Goal: Information Seeking & Learning: Understand process/instructions

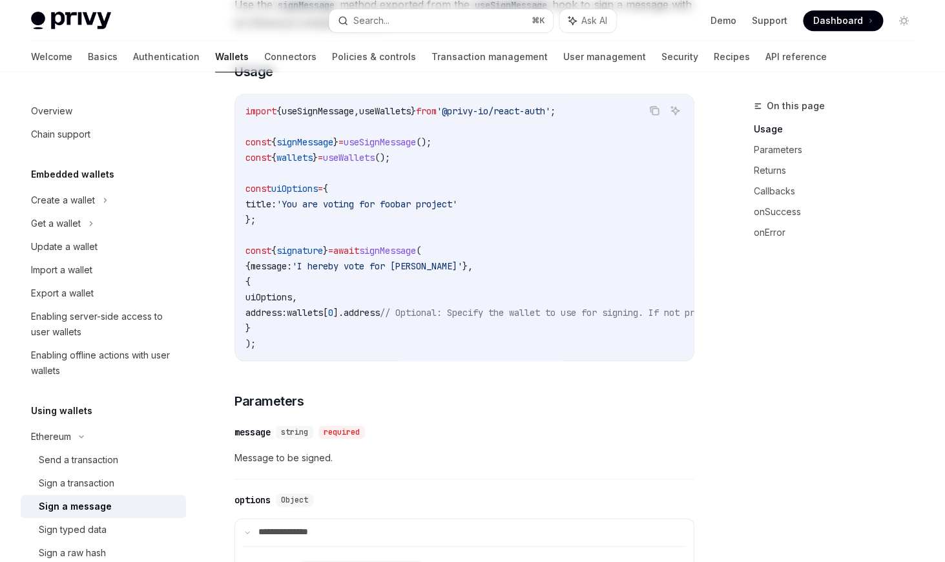
scroll to position [362, 0]
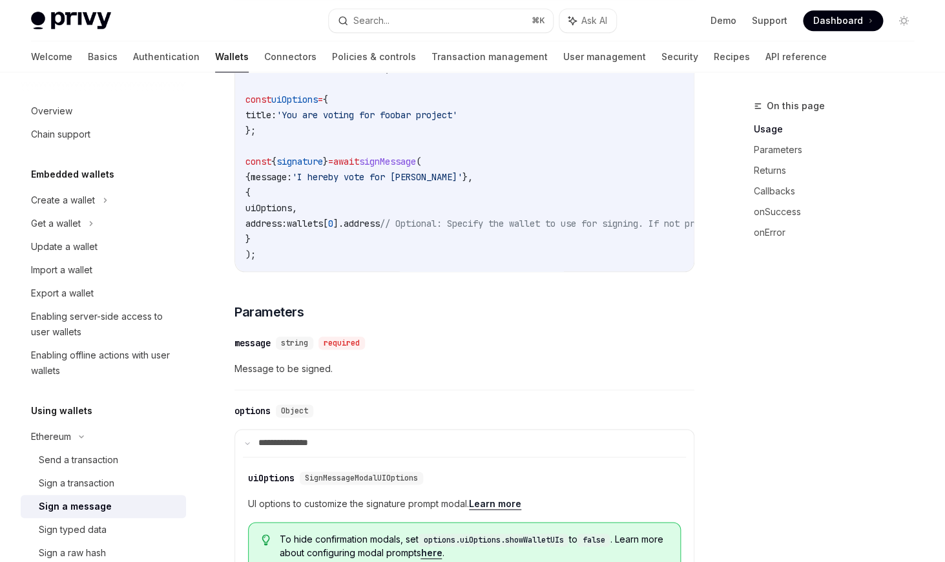
click at [118, 21] on div "Privy Docs home page" at bounding box center [174, 21] width 287 height 18
click at [94, 16] on img at bounding box center [71, 21] width 80 height 18
type textarea "*"
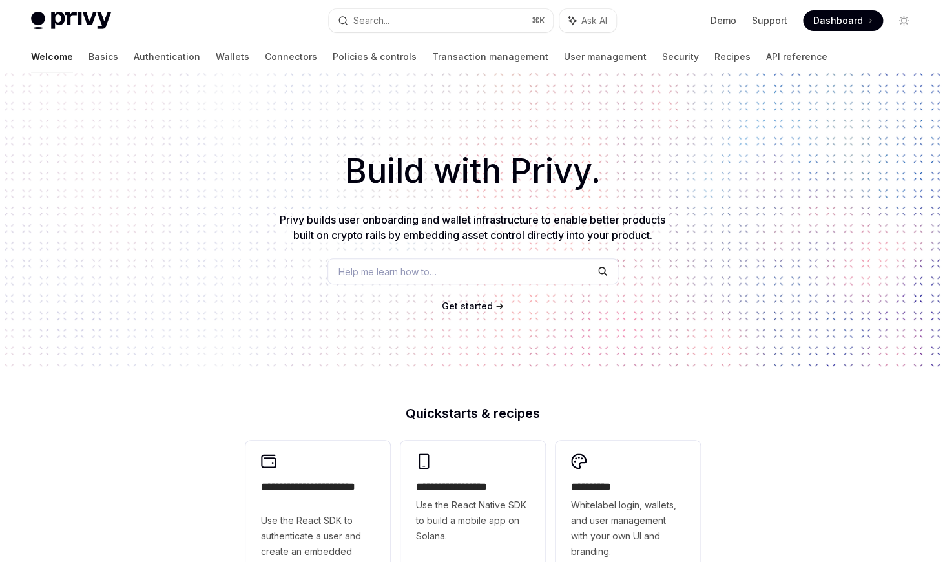
click at [851, 28] on span at bounding box center [843, 20] width 80 height 21
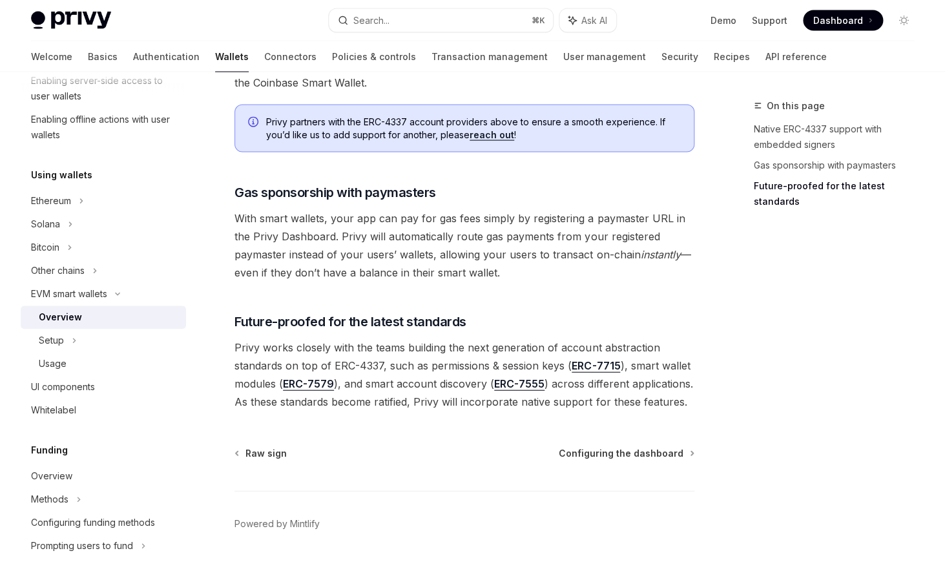
scroll to position [984, 0]
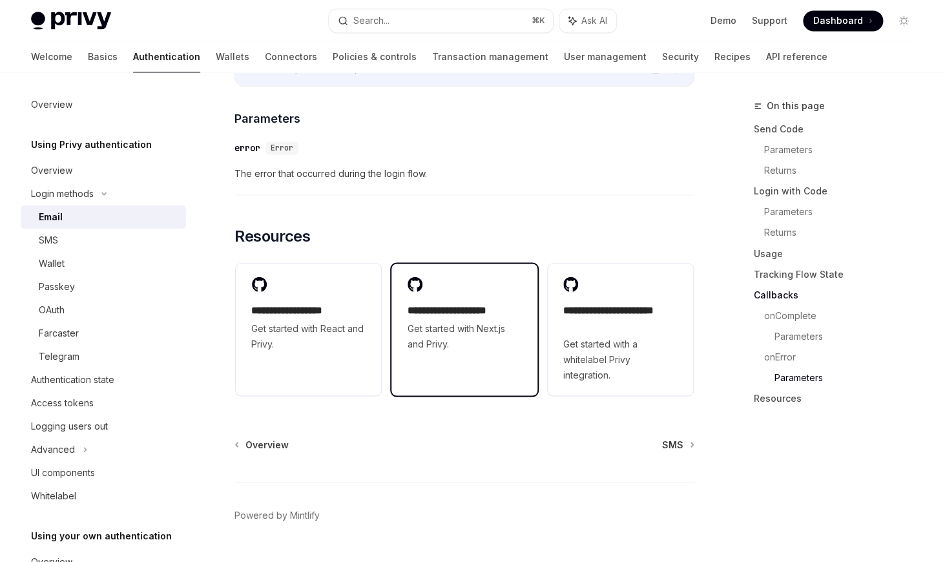
scroll to position [2611, 0]
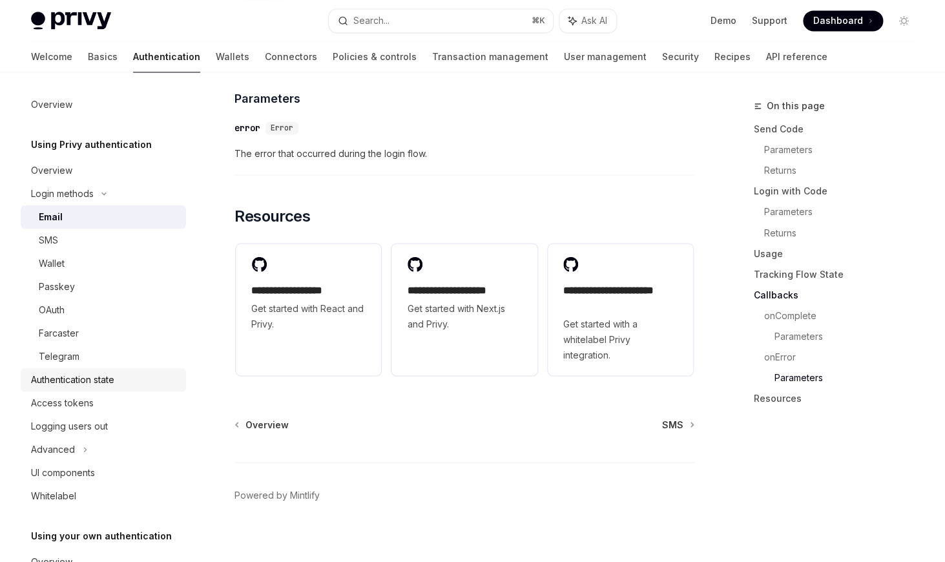
click at [93, 375] on div "Authentication state" at bounding box center [72, 380] width 83 height 16
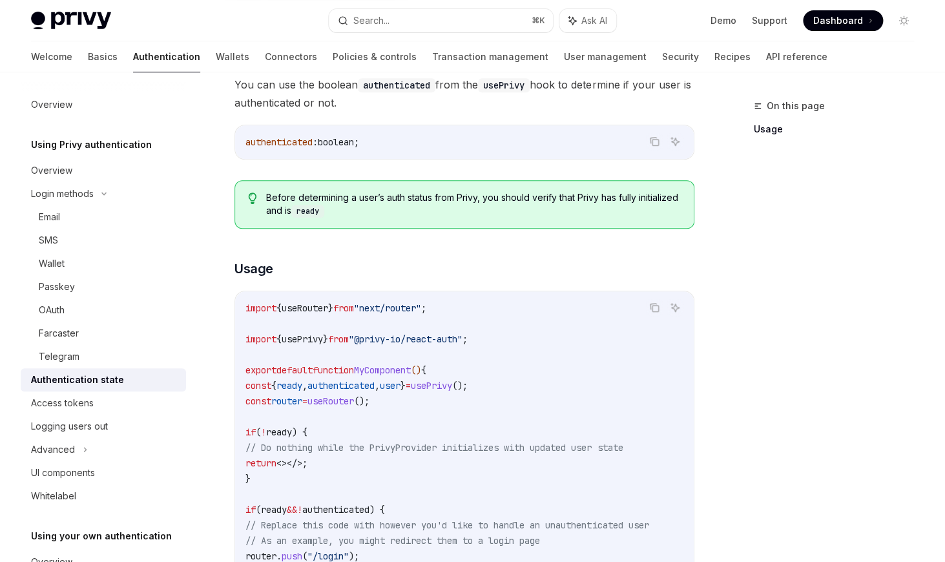
scroll to position [324, 0]
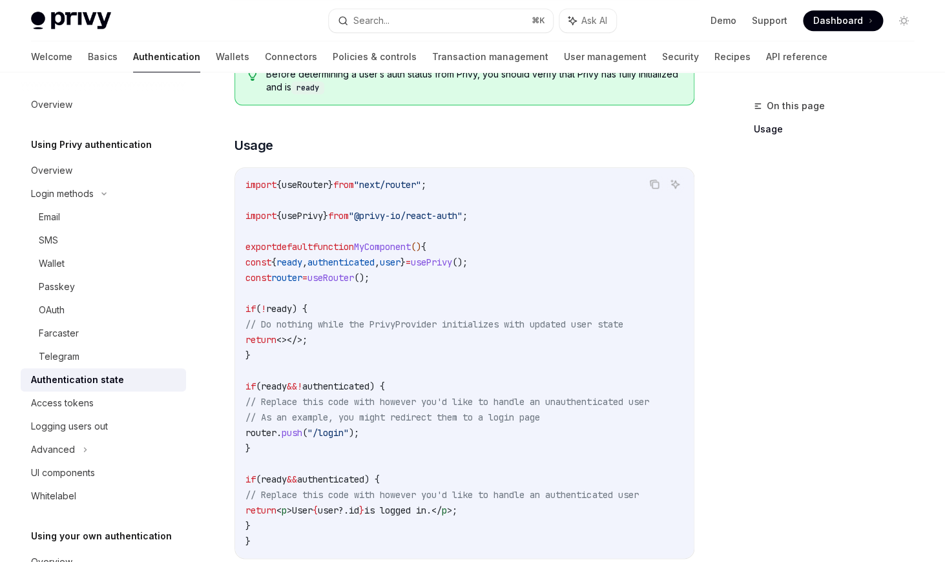
click at [430, 211] on span ""@privy-io/react-auth"" at bounding box center [406, 216] width 114 height 12
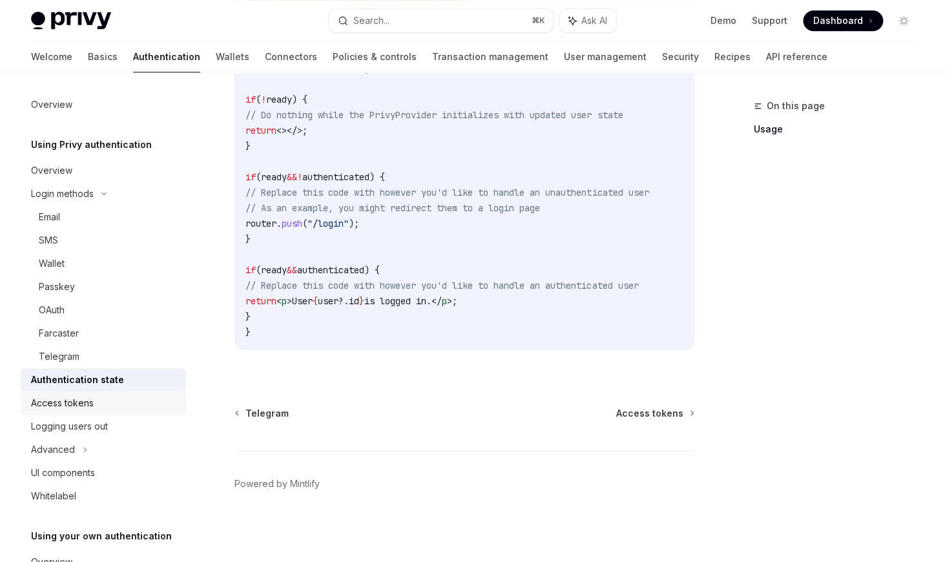
click at [96, 408] on div "Access tokens" at bounding box center [104, 403] width 147 height 16
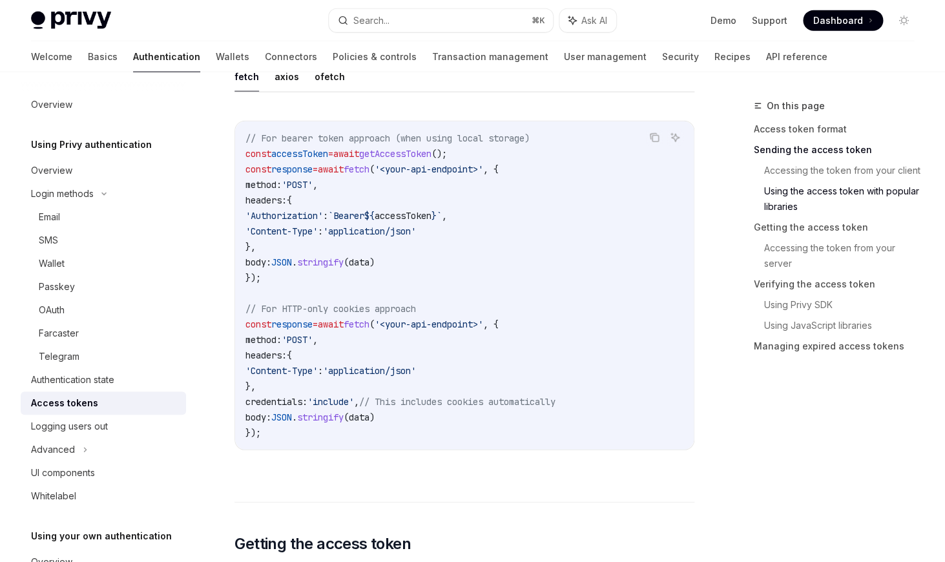
scroll to position [1189, 0]
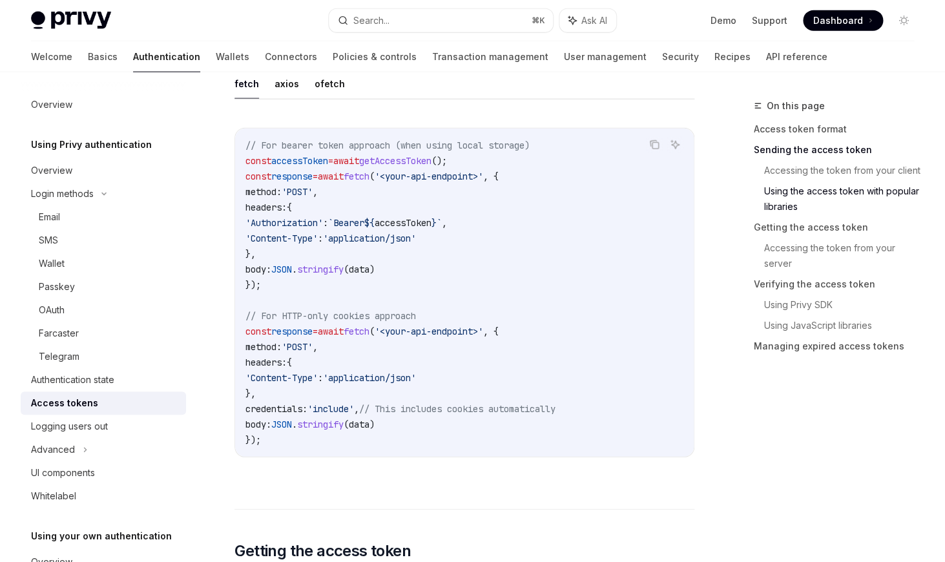
click at [416, 233] on span "'application/json'" at bounding box center [369, 239] width 93 height 12
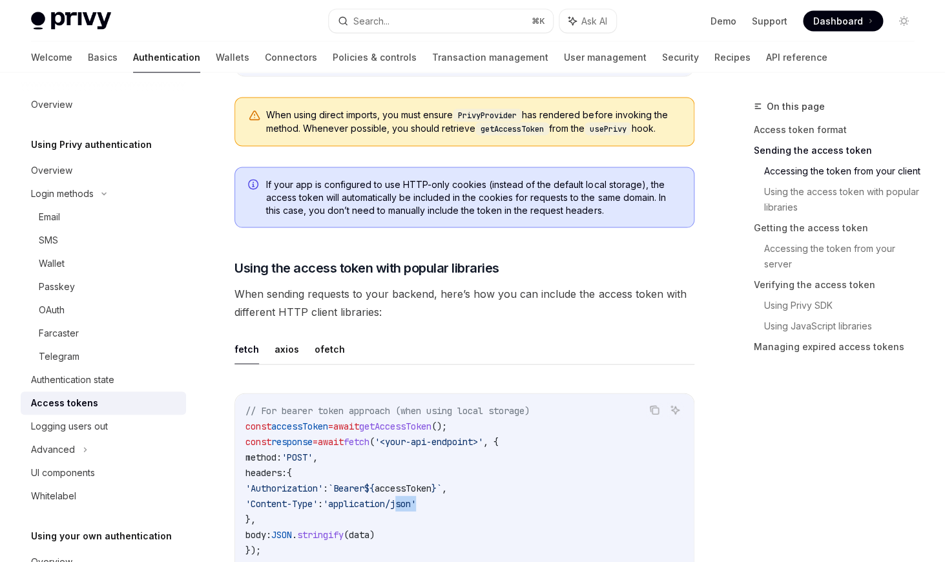
scroll to position [925, 0]
click at [356, 295] on span "When sending requests to your backend, here’s how you can include the access to…" at bounding box center [464, 301] width 460 height 36
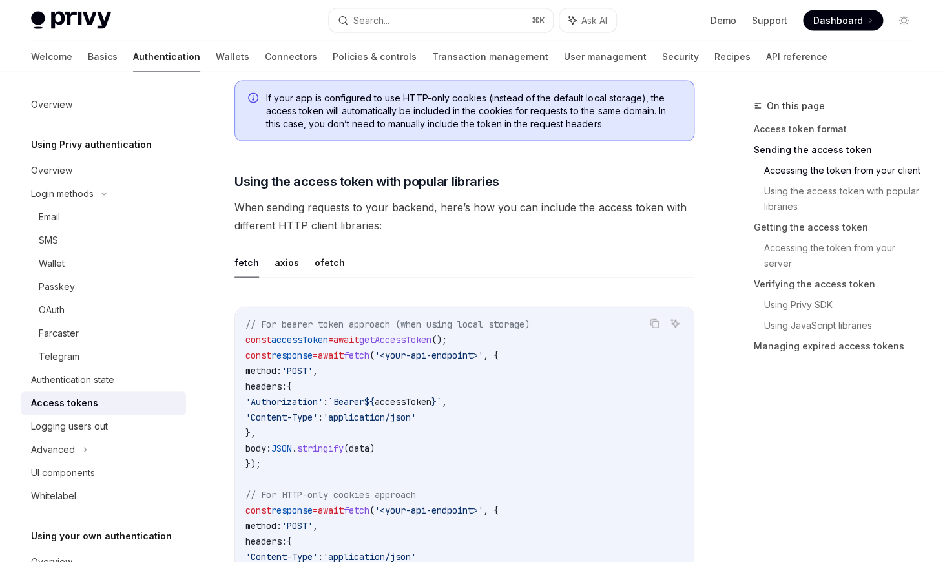
scroll to position [1015, 0]
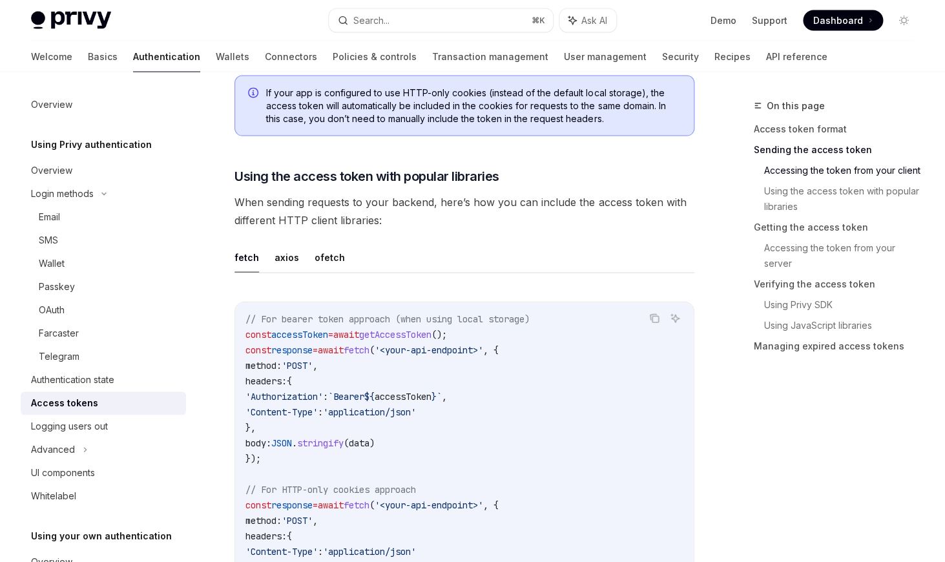
click at [435, 289] on div "Copy Ask AI // For bearer token approach (when using local storage) const acces…" at bounding box center [464, 470] width 460 height 363
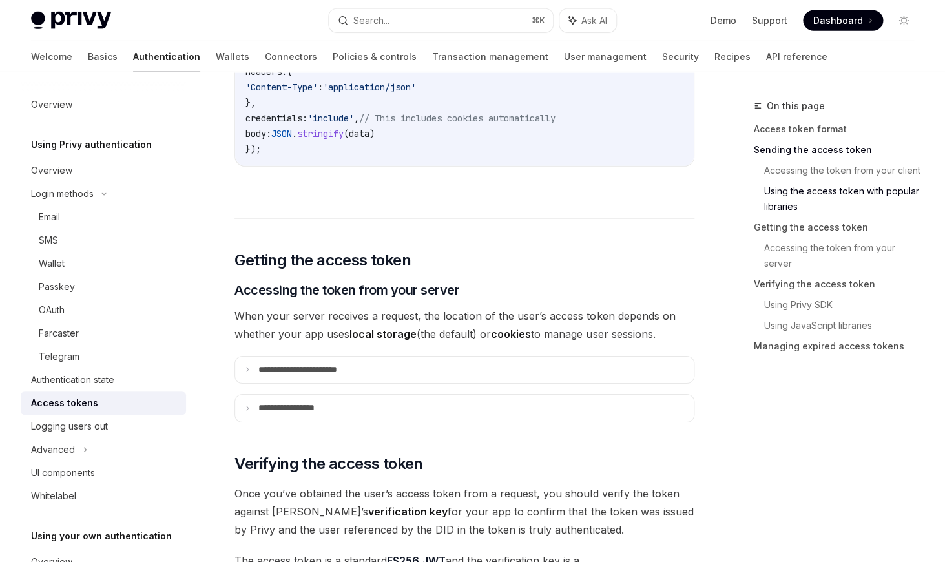
scroll to position [1522, 0]
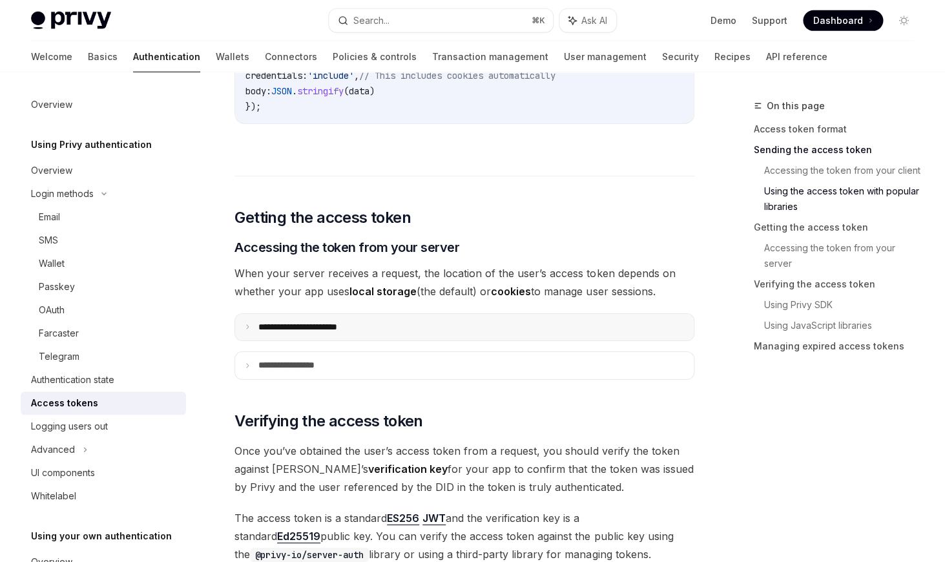
click at [333, 336] on summary "**********" at bounding box center [464, 327] width 459 height 27
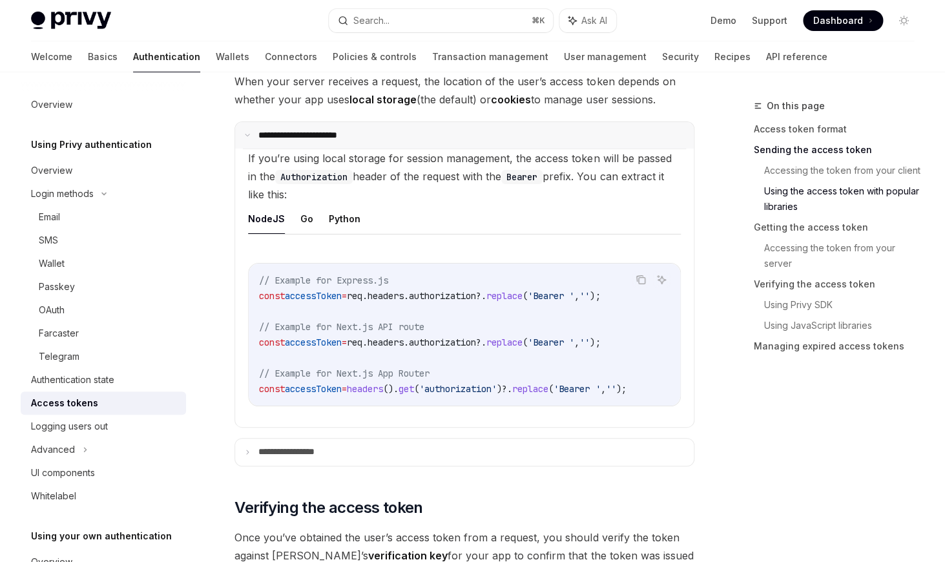
scroll to position [1795, 0]
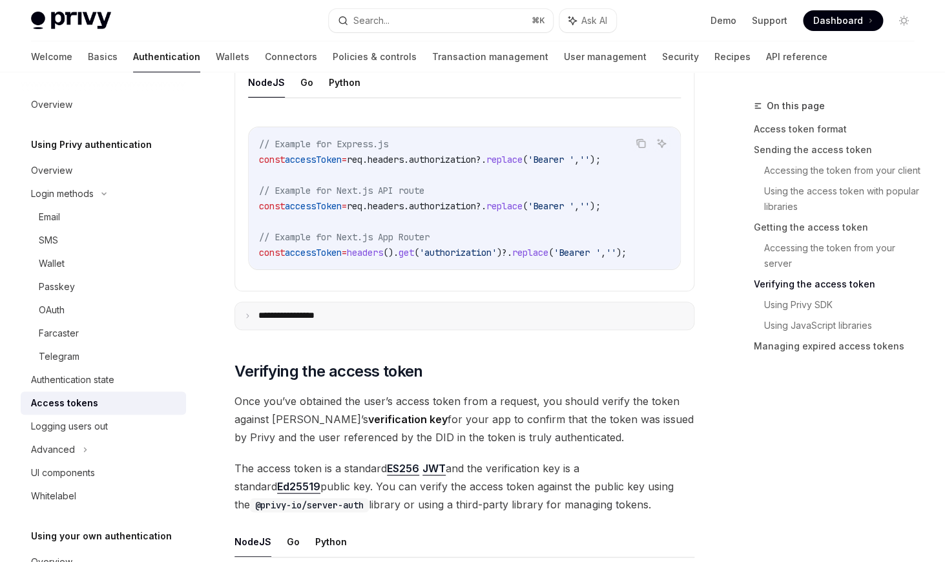
click at [397, 312] on summary "**********" at bounding box center [464, 315] width 459 height 27
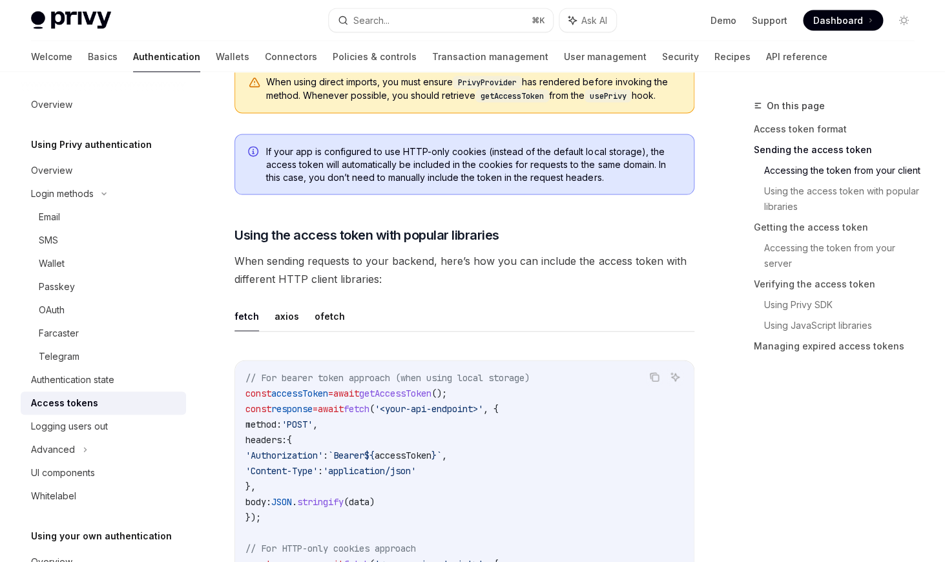
scroll to position [667, 0]
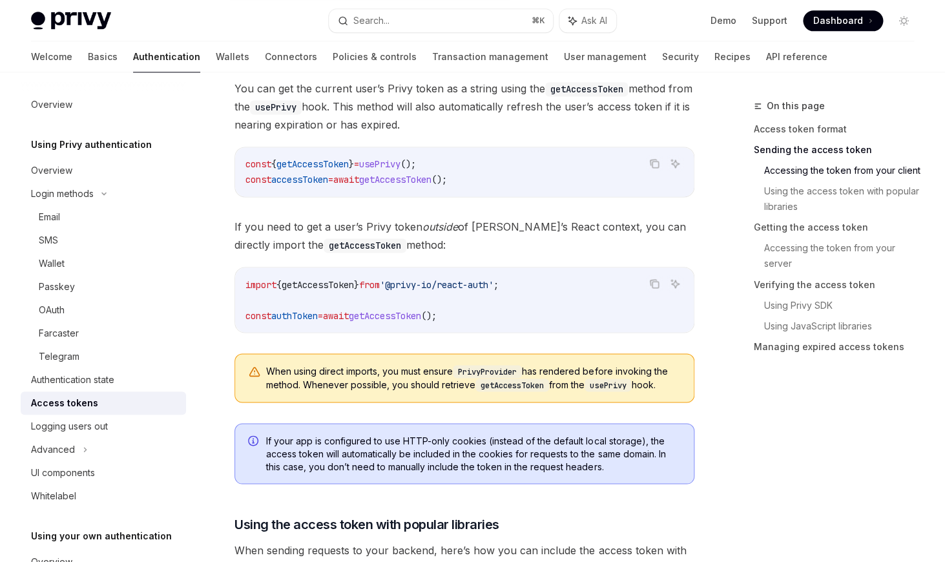
click at [845, 172] on link "Accessing the token from your client" at bounding box center [844, 170] width 160 height 21
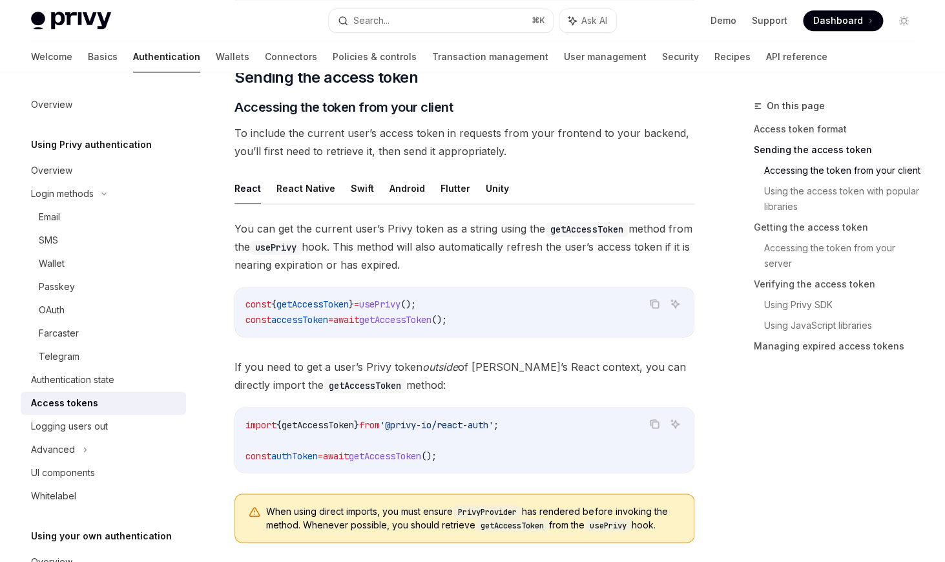
scroll to position [526, 0]
click at [401, 323] on span "getAccessToken" at bounding box center [395, 321] width 72 height 12
click at [395, 180] on button "Android" at bounding box center [408, 189] width 36 height 30
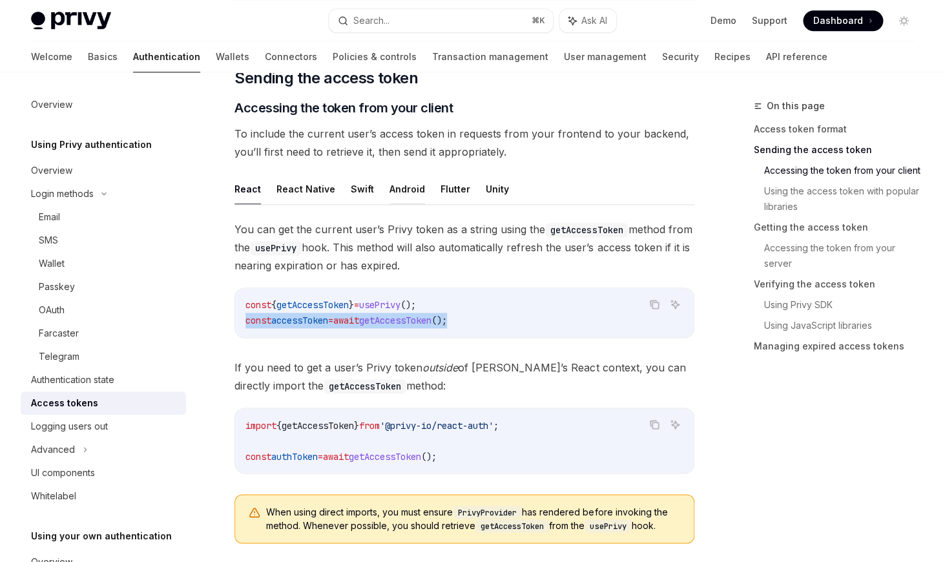
type textarea "*"
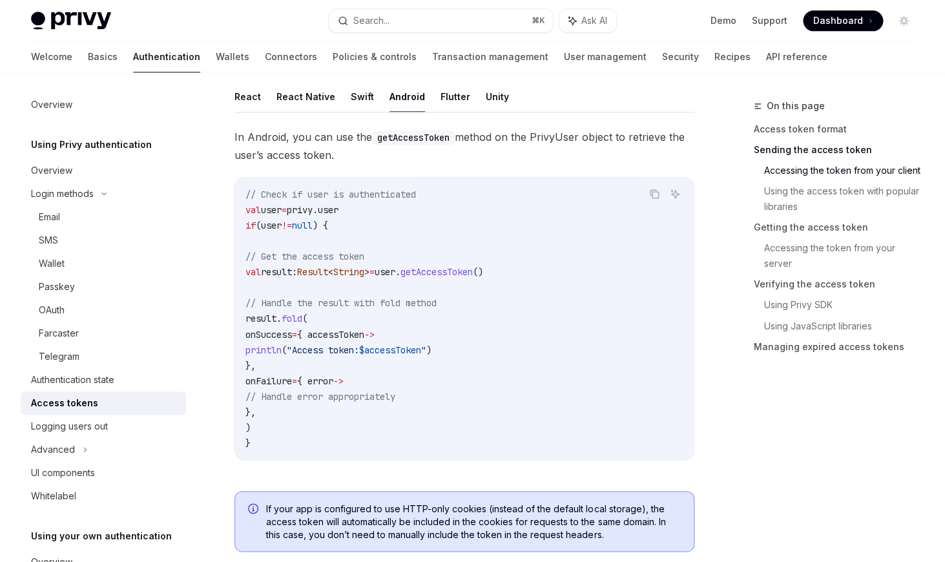
scroll to position [598, 0]
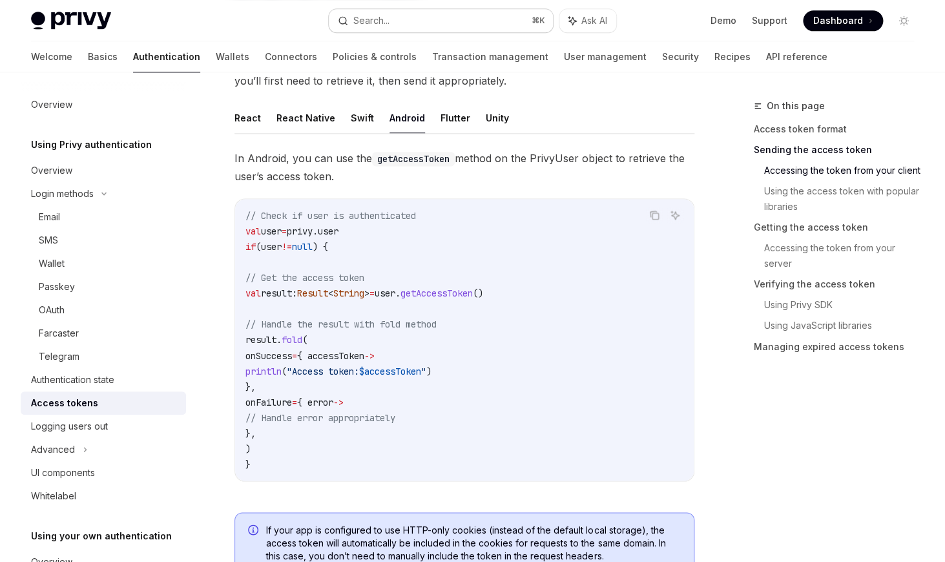
click at [365, 26] on div "Search..." at bounding box center [371, 21] width 36 height 16
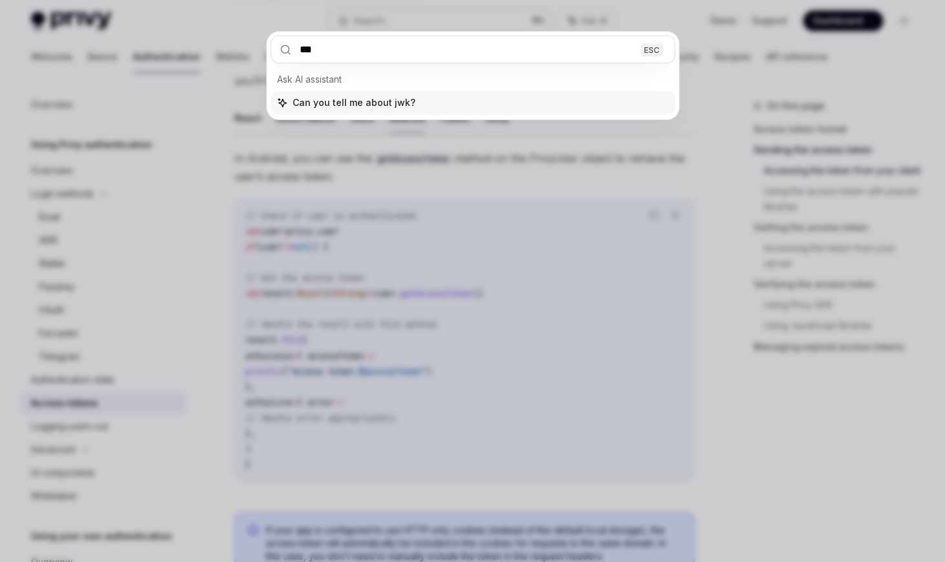
type input "****"
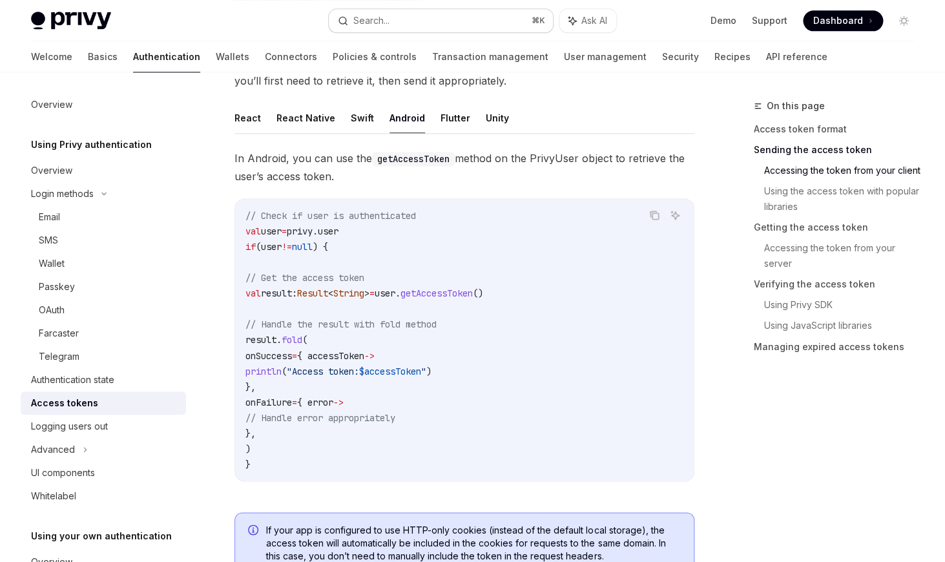
type textarea "*"
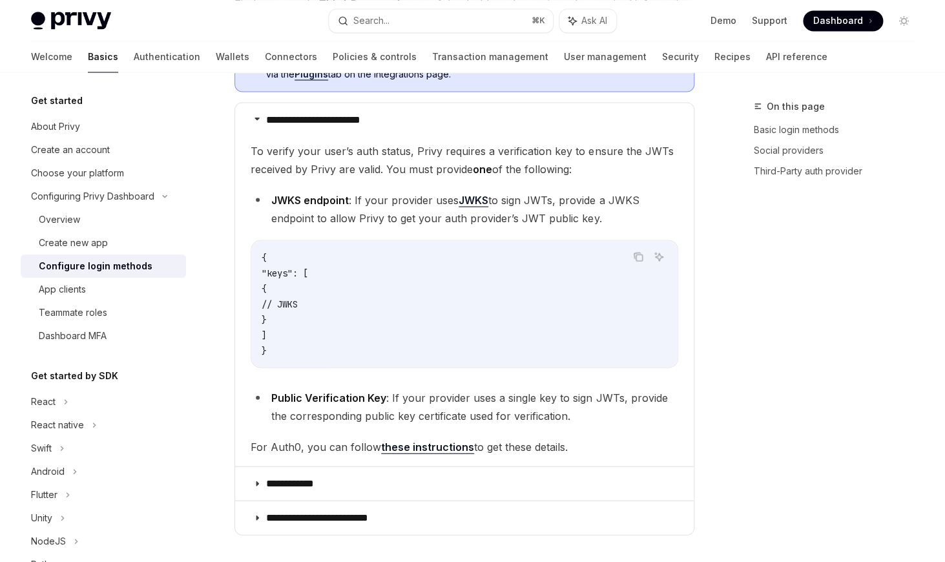
scroll to position [811, 0]
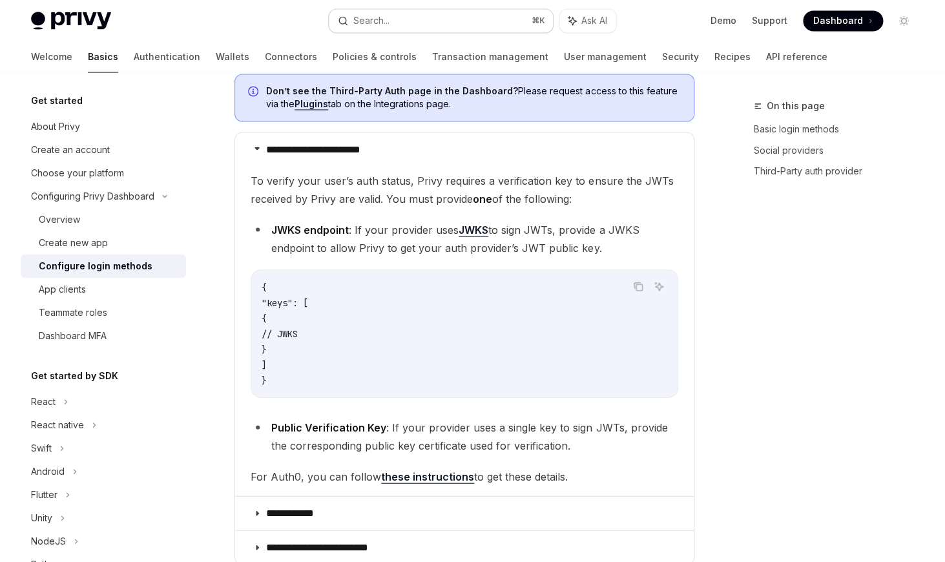
click at [404, 20] on button "Search... ⌘ K" at bounding box center [441, 20] width 224 height 23
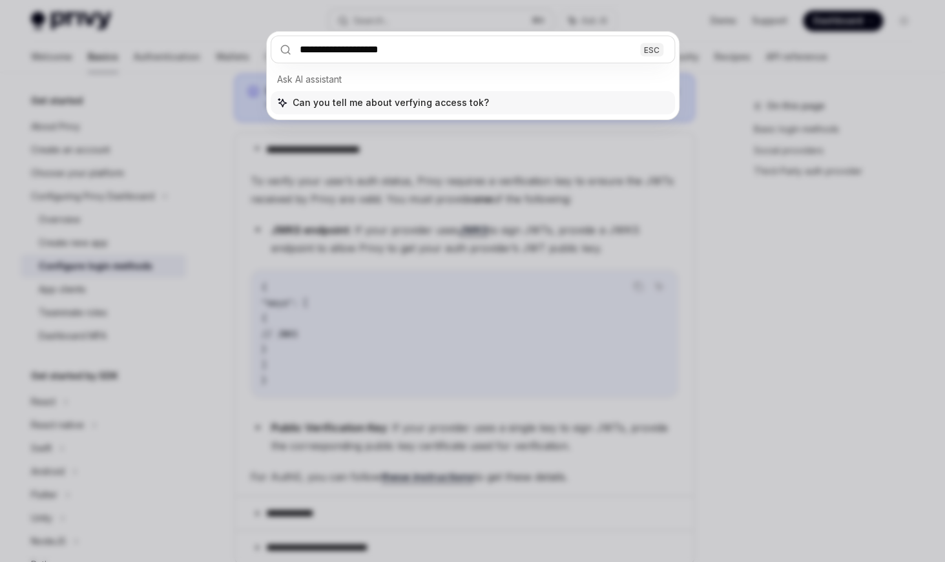
type input "**********"
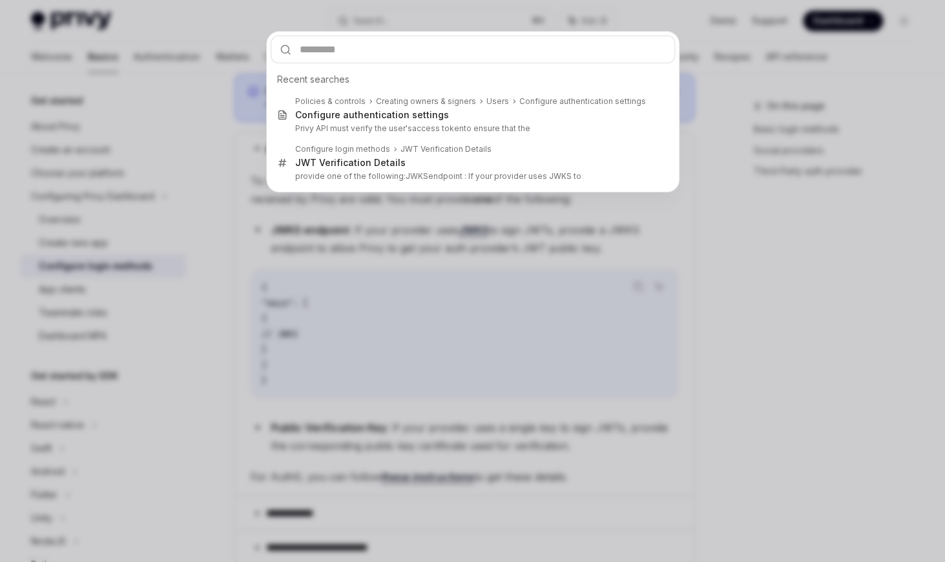
type textarea "*"
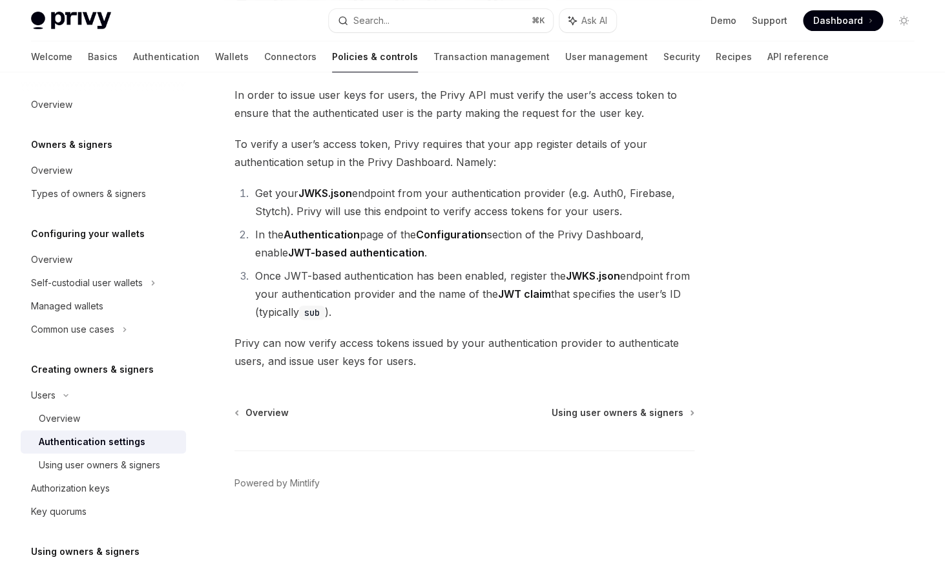
scroll to position [72, 0]
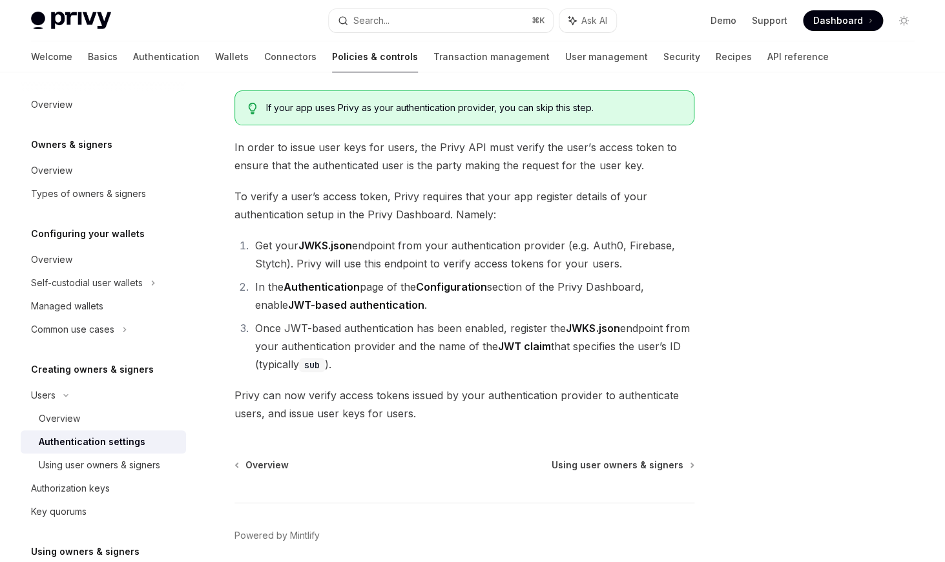
click at [355, 170] on span "In order to issue user keys for users, the Privy API must verify the user’s acc…" at bounding box center [464, 156] width 460 height 36
